Goal: Information Seeking & Learning: Learn about a topic

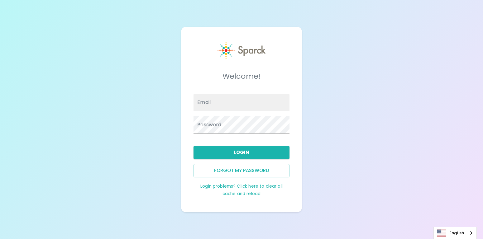
type input "[PERSON_NAME][EMAIL_ADDRESS][DOMAIN_NAME]"
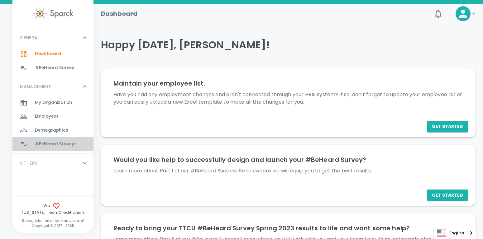
click at [46, 144] on span "#BeHeard Surveys" at bounding box center [56, 144] width 42 height 6
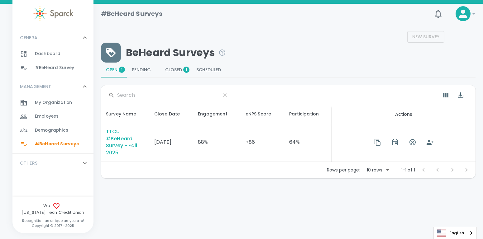
click at [112, 144] on div "TTCU #BeHeard Survey - Fall 2025" at bounding box center [125, 142] width 38 height 29
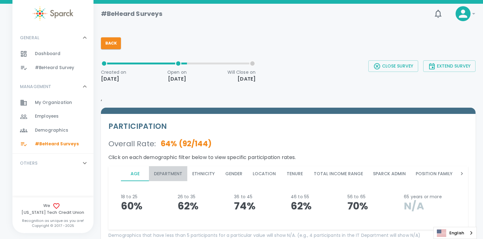
click at [169, 172] on button "Department" at bounding box center [168, 173] width 38 height 15
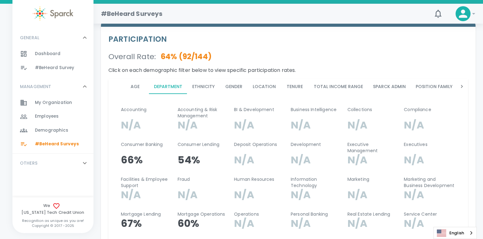
scroll to position [86, 0]
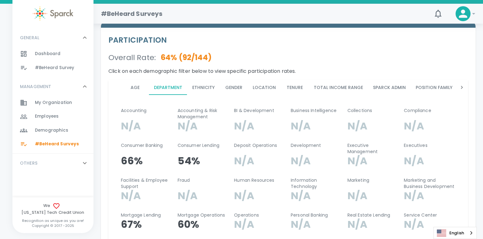
click at [262, 86] on button "Location" at bounding box center [264, 87] width 33 height 15
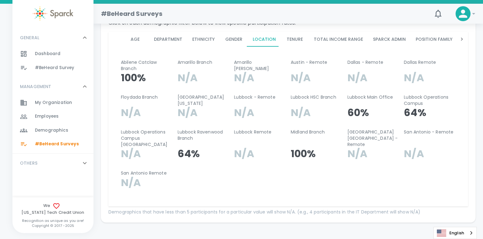
scroll to position [136, 0]
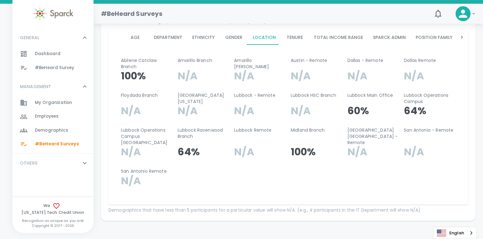
click at [299, 38] on button "Tenure" at bounding box center [295, 37] width 28 height 15
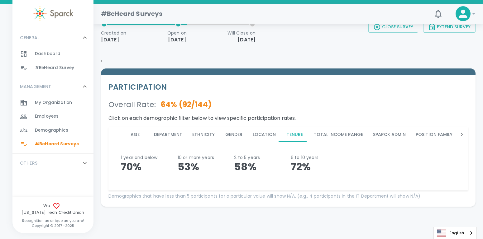
scroll to position [39, 0]
click at [138, 135] on button "Age" at bounding box center [135, 134] width 28 height 15
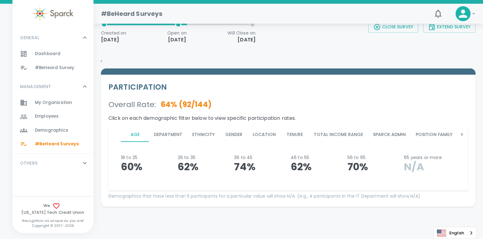
click at [168, 133] on button "Department" at bounding box center [168, 134] width 38 height 15
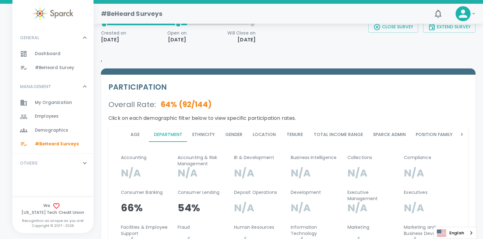
click at [200, 134] on button "Ethnicity" at bounding box center [203, 134] width 32 height 15
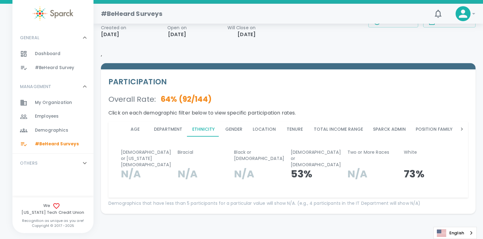
scroll to position [45, 0]
click at [234, 128] on button "Gender" at bounding box center [234, 128] width 28 height 15
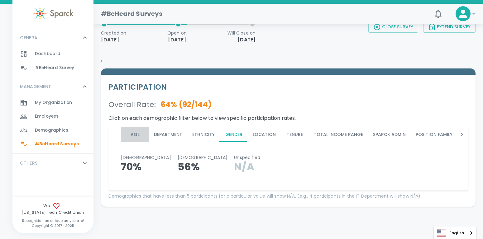
click at [133, 135] on button "Age" at bounding box center [135, 134] width 28 height 15
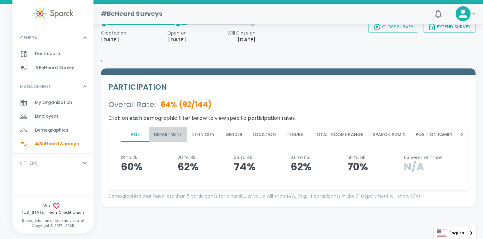
click at [168, 135] on button "Department" at bounding box center [168, 134] width 38 height 15
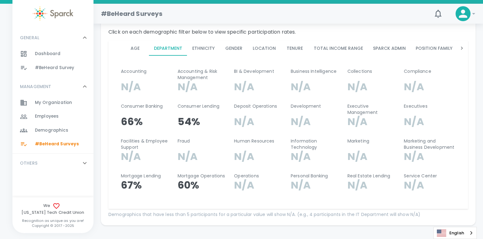
scroll to position [122, 0]
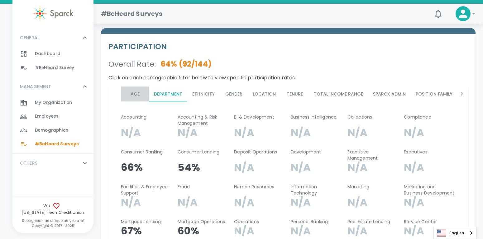
click at [135, 96] on button "Age" at bounding box center [135, 94] width 28 height 15
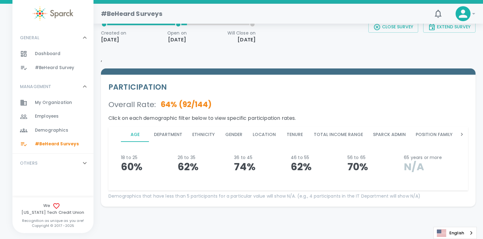
click at [173, 135] on button "Department" at bounding box center [168, 134] width 38 height 15
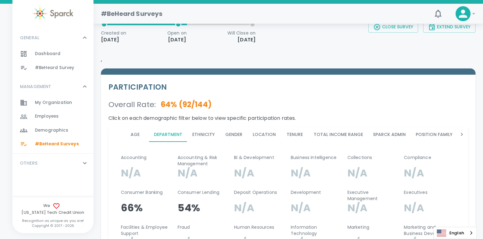
click at [261, 133] on button "Location" at bounding box center [264, 134] width 33 height 15
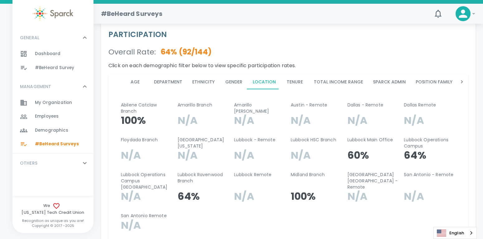
scroll to position [93, 0]
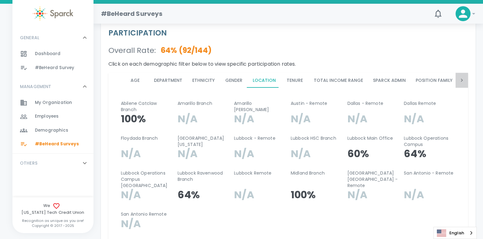
click at [461, 81] on icon at bounding box center [461, 80] width 6 height 6
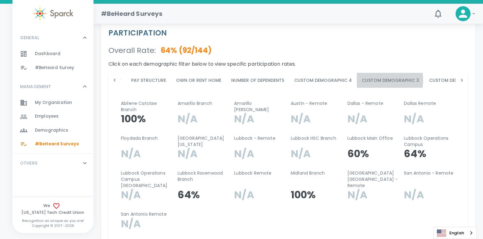
click at [367, 80] on button "Custom Demographic 3" at bounding box center [390, 80] width 67 height 15
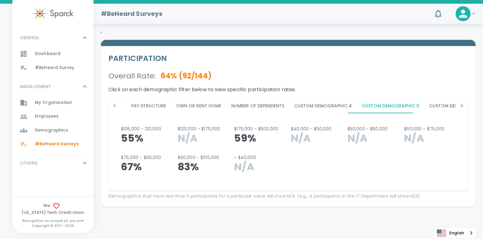
click at [307, 105] on button "Custom Demographic 4" at bounding box center [323, 105] width 68 height 15
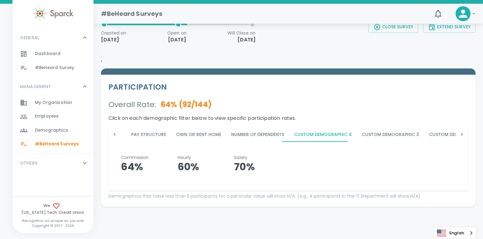
scroll to position [39, 0]
click at [440, 139] on button "Custom Demographic 2" at bounding box center [457, 134] width 67 height 15
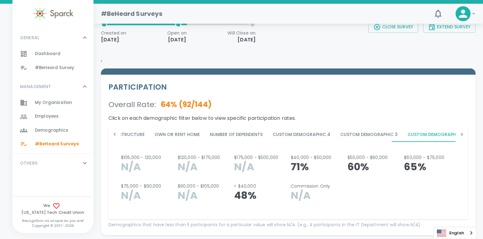
scroll to position [0, 354]
click at [463, 135] on icon at bounding box center [461, 134] width 6 height 6
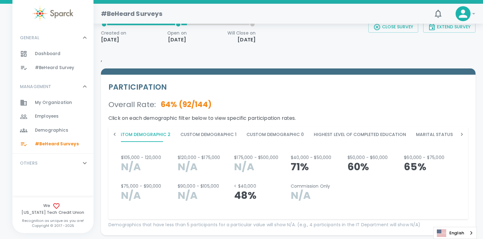
scroll to position [0, 685]
click at [449, 135] on button "Length in Current Role" at bounding box center [482, 134] width 66 height 15
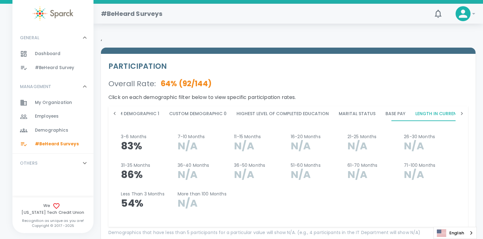
scroll to position [0, 0]
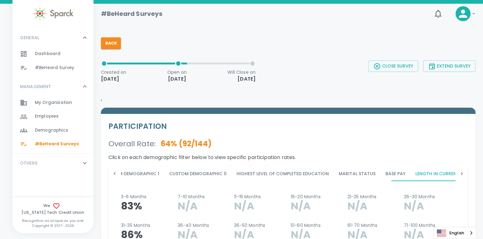
click at [114, 174] on icon at bounding box center [114, 174] width 6 height 6
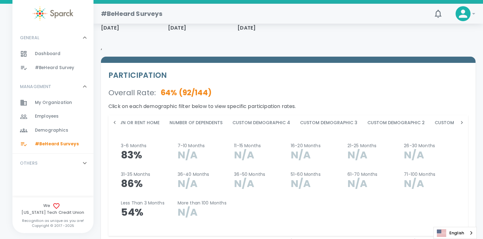
scroll to position [52, 0]
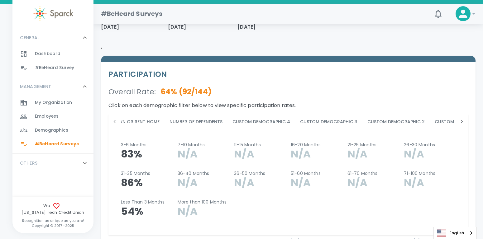
click at [114, 121] on icon at bounding box center [115, 121] width 2 height 3
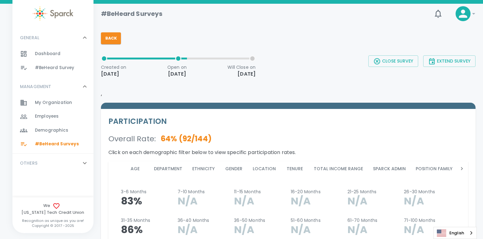
scroll to position [0, 0]
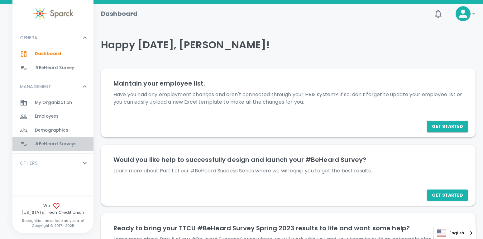
click at [47, 143] on span "#BeHeard Surveys" at bounding box center [56, 144] width 42 height 6
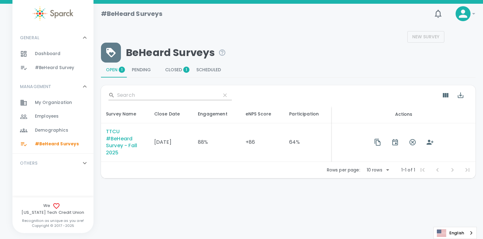
click at [119, 140] on div "TTCU #BeHeard Survey - Fall 2025" at bounding box center [125, 142] width 38 height 29
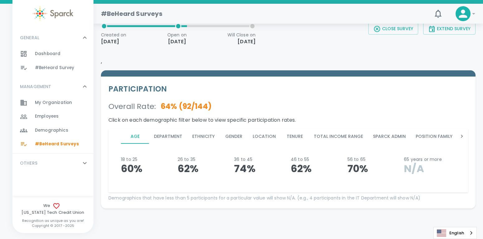
scroll to position [39, 0]
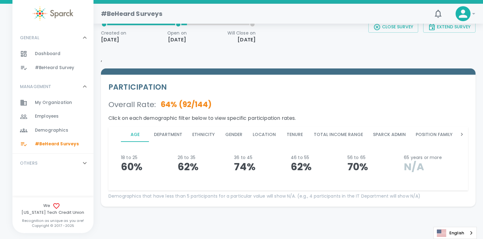
click at [169, 133] on button "Department" at bounding box center [168, 134] width 38 height 15
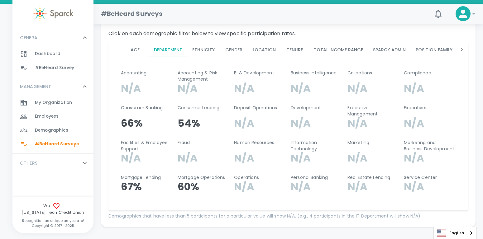
scroll to position [122, 0]
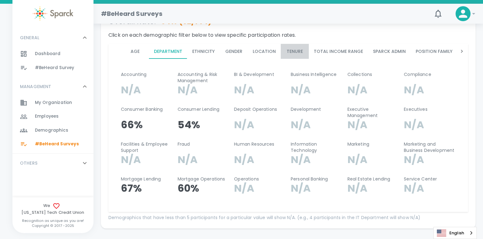
click at [291, 50] on button "Tenure" at bounding box center [295, 51] width 28 height 15
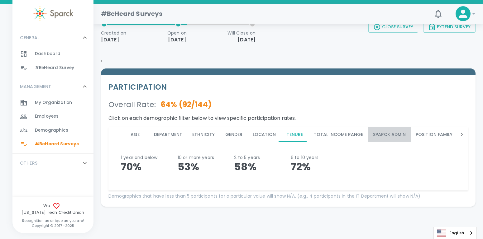
click at [386, 135] on button "Sparck Admin" at bounding box center [389, 134] width 43 height 15
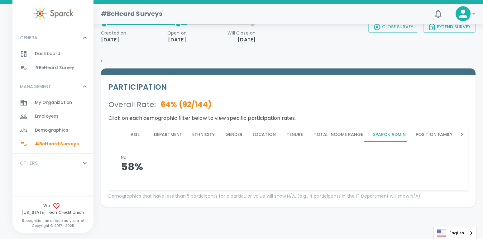
click at [427, 137] on button "Position Family" at bounding box center [433, 134] width 47 height 15
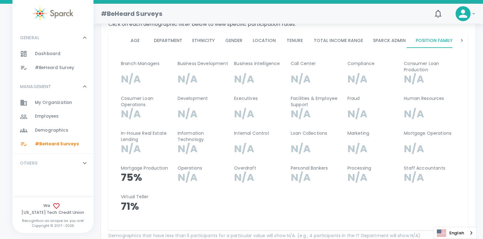
scroll to position [130, 0]
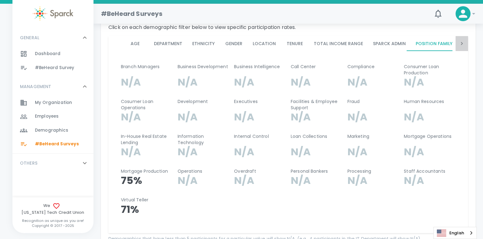
click at [461, 42] on icon at bounding box center [461, 43] width 6 height 6
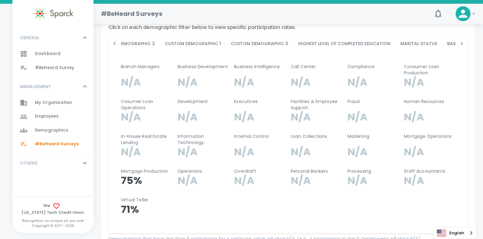
scroll to position [0, 0]
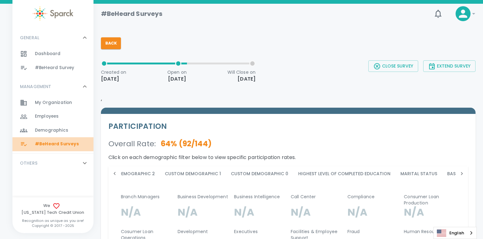
click at [43, 142] on span "#BeHeard Surveys" at bounding box center [57, 144] width 44 height 6
